Goal: Task Accomplishment & Management: Complete application form

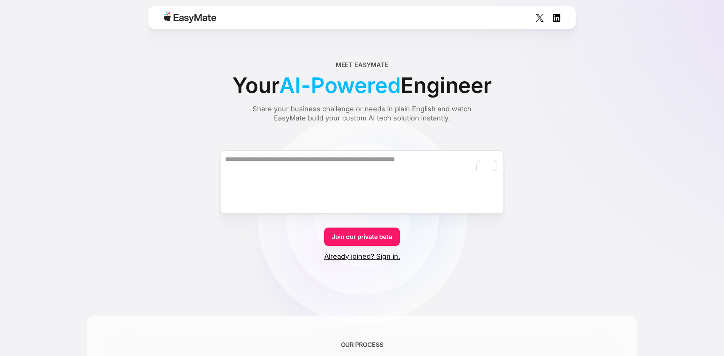
click at [243, 163] on textarea "To enrich screen reader interactions, please activate Accessibility in Grammarl…" at bounding box center [362, 182] width 284 height 64
type textarea "**********"
click at [324, 228] on link "Join our private beta" at bounding box center [362, 237] width 76 height 18
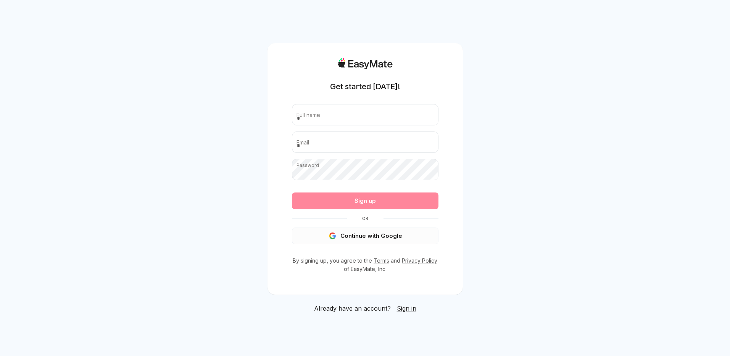
click at [370, 238] on button "Continue with Google" at bounding box center [365, 236] width 147 height 17
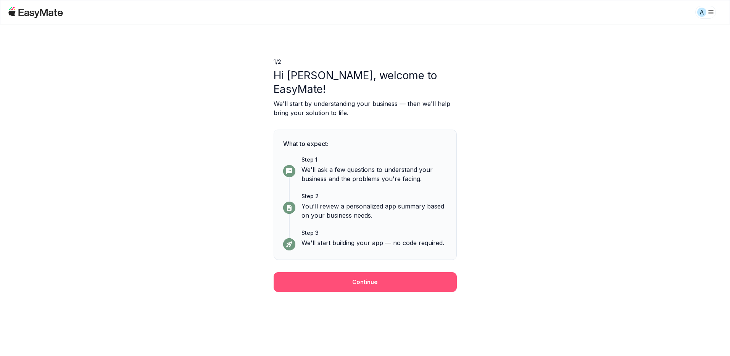
click at [366, 272] on button "Continue" at bounding box center [365, 282] width 183 height 20
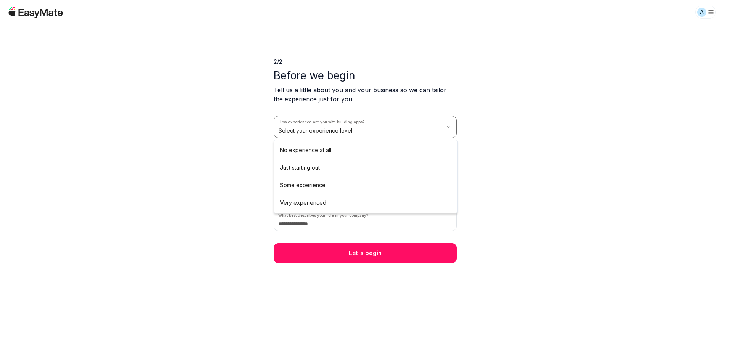
click at [362, 121] on html "A 2 / 2 Before we begin Tell us a little about you and your business so we can …" at bounding box center [365, 178] width 730 height 356
